Goal: Task Accomplishment & Management: Use online tool/utility

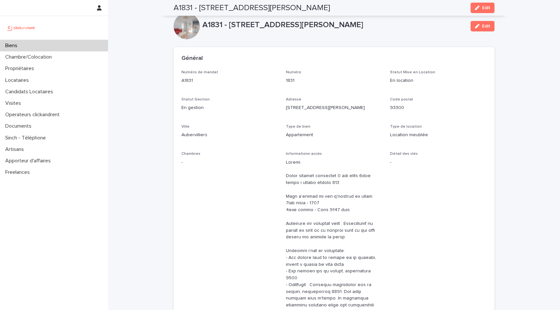
scroll to position [617, 0]
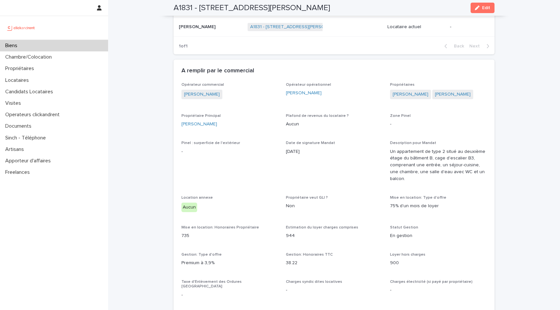
click at [24, 47] on div "Biens" at bounding box center [54, 45] width 108 height 11
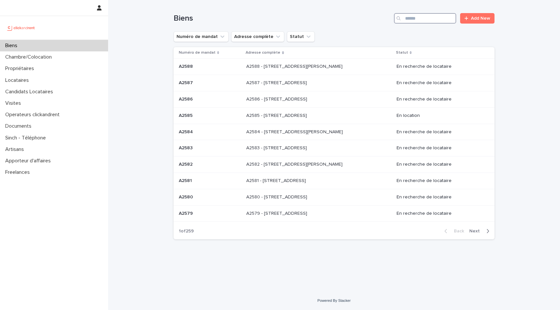
click at [422, 15] on input "Search" at bounding box center [425, 18] width 62 height 10
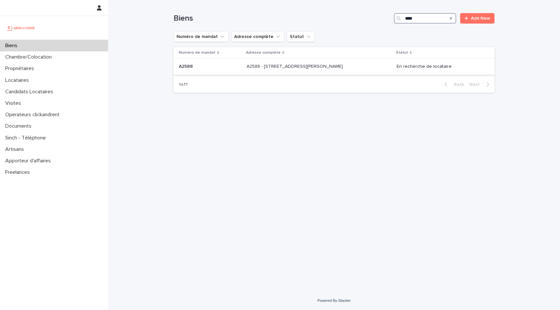
type input "****"
click at [373, 69] on div "A2588 - [STREET_ADDRESS][GEOGRAPHIC_DATA][PERSON_NAME] A2588 - [STREET_ADDRESS]…" at bounding box center [319, 66] width 145 height 11
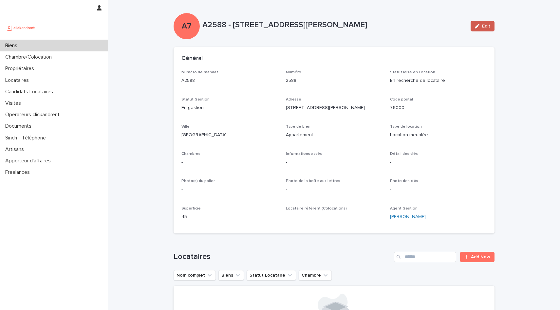
click at [477, 27] on icon "button" at bounding box center [477, 26] width 5 height 5
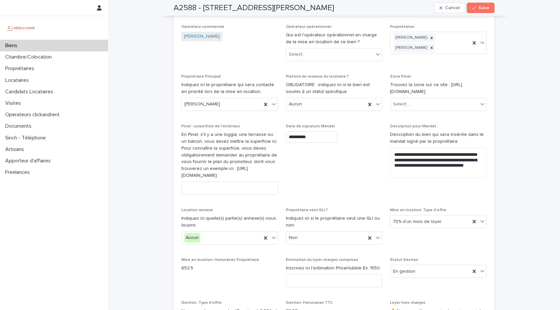
scroll to position [529, 0]
click at [480, 7] on span "Save" at bounding box center [483, 8] width 11 height 5
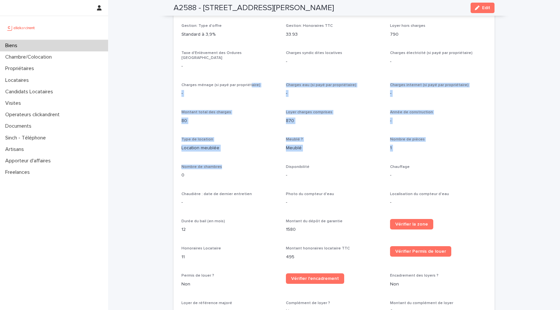
drag, startPoint x: 248, startPoint y: 82, endPoint x: 239, endPoint y: 161, distance: 79.8
click at [239, 161] on div "Opérateur commercial [PERSON_NAME] Opérateur opérationnel - Propriétaires [PERS…" at bounding box center [333, 117] width 305 height 512
click at [212, 121] on div "Montant total des charges 80" at bounding box center [229, 119] width 97 height 19
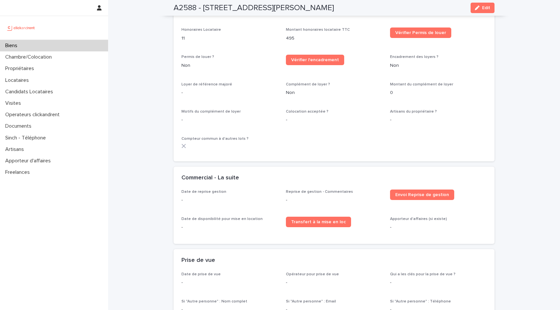
scroll to position [801, 0]
